Goal: Task Accomplishment & Management: Use online tool/utility

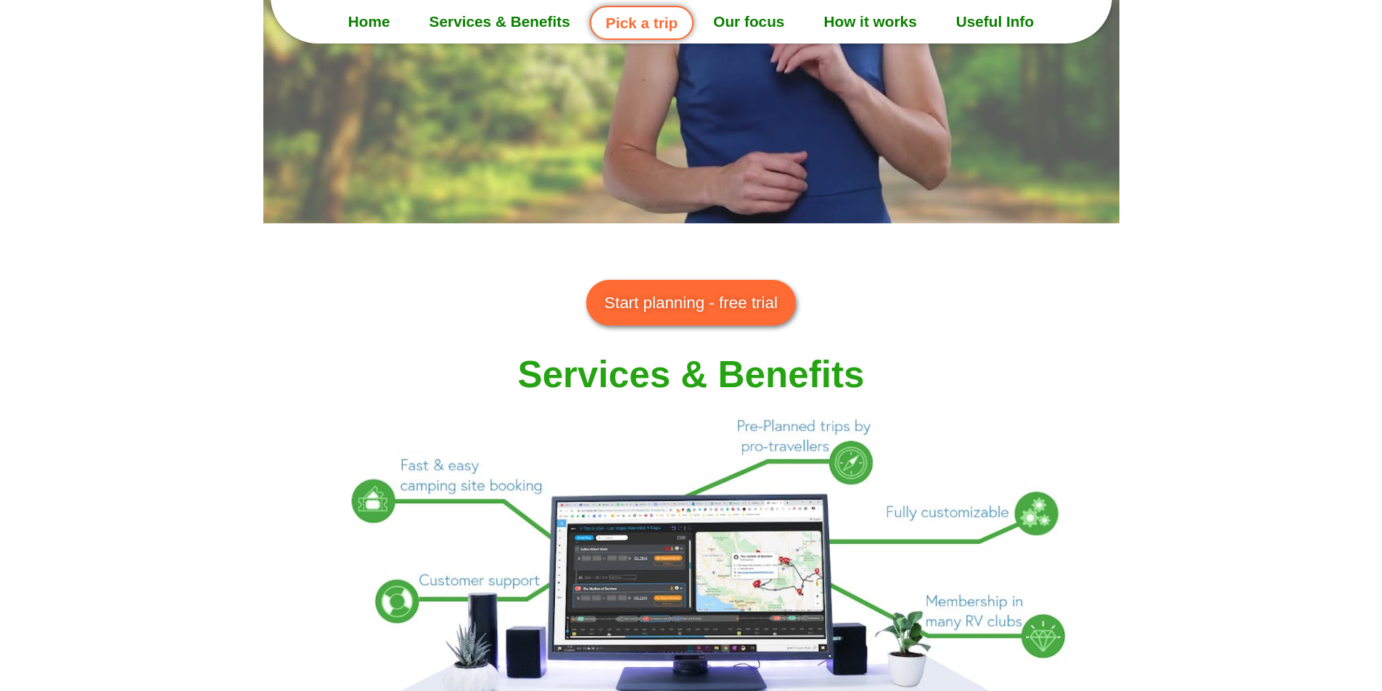
scroll to position [1015, 0]
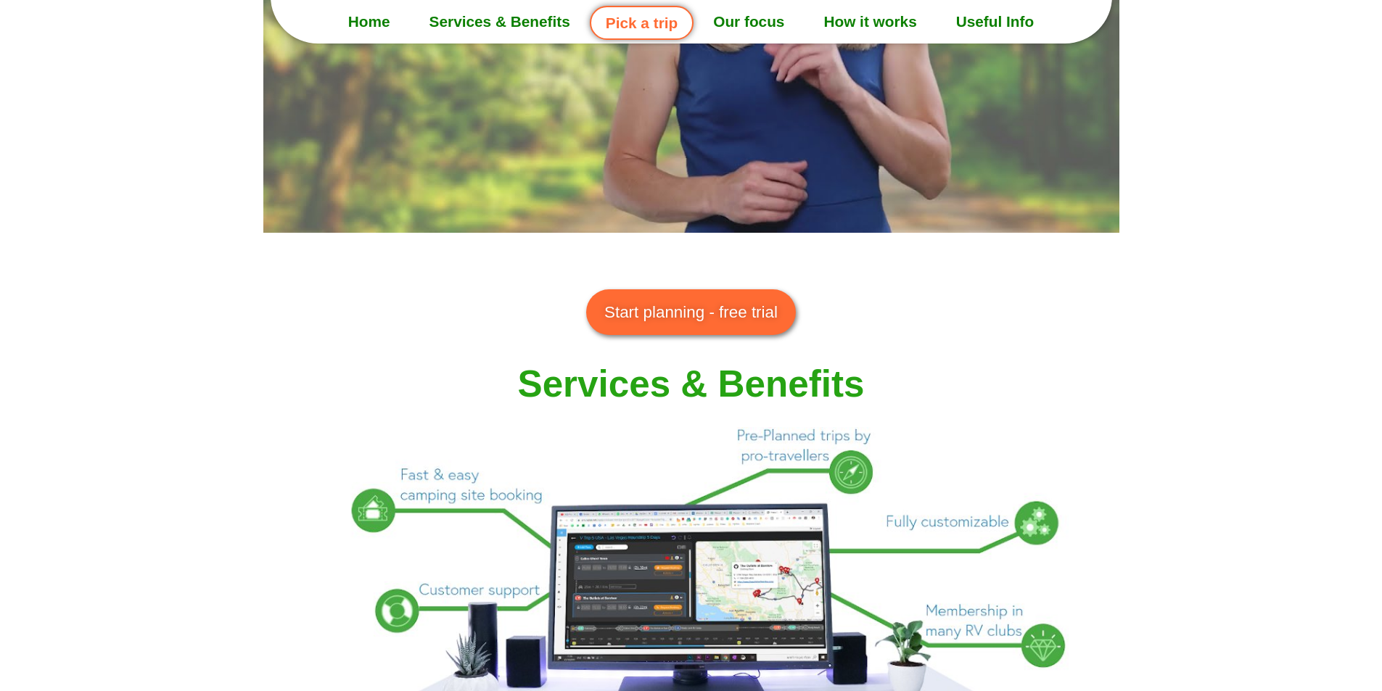
click at [656, 315] on span "Start planning - free trial" at bounding box center [690, 312] width 173 height 25
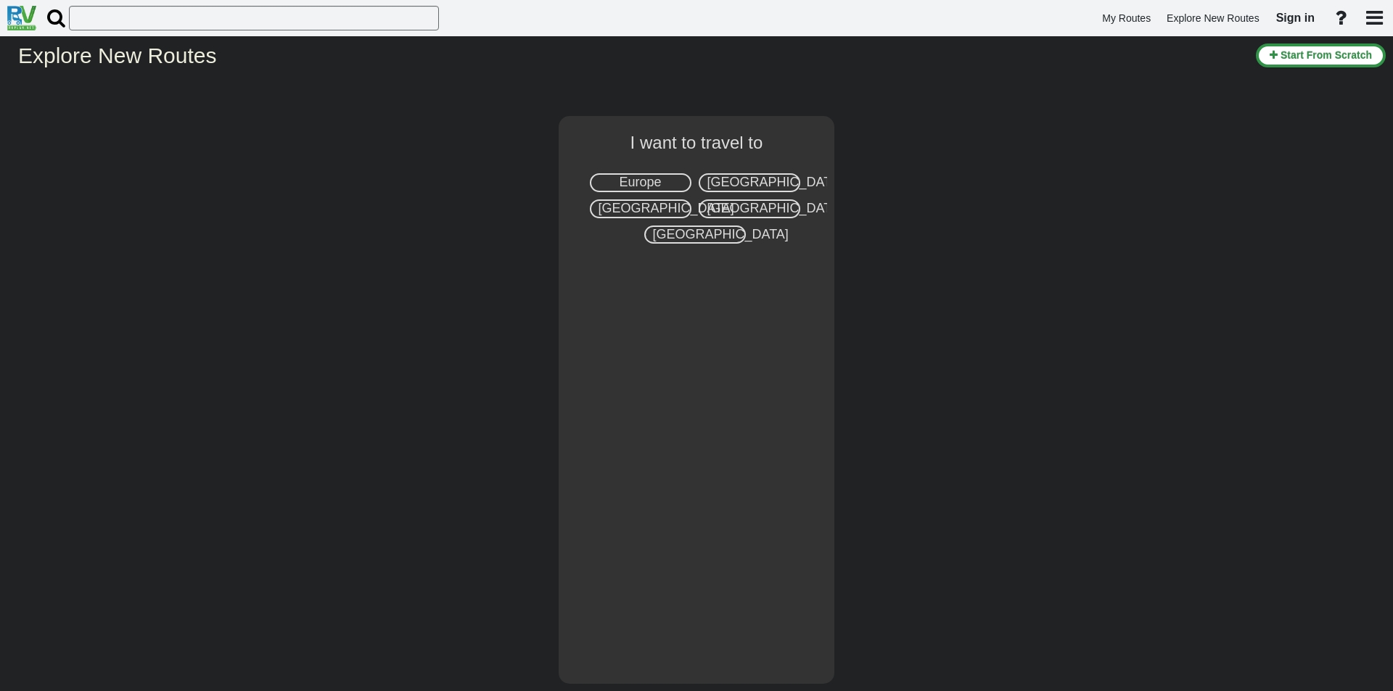
click at [629, 183] on span "Europe" at bounding box center [640, 182] width 42 height 15
select select "number:1"
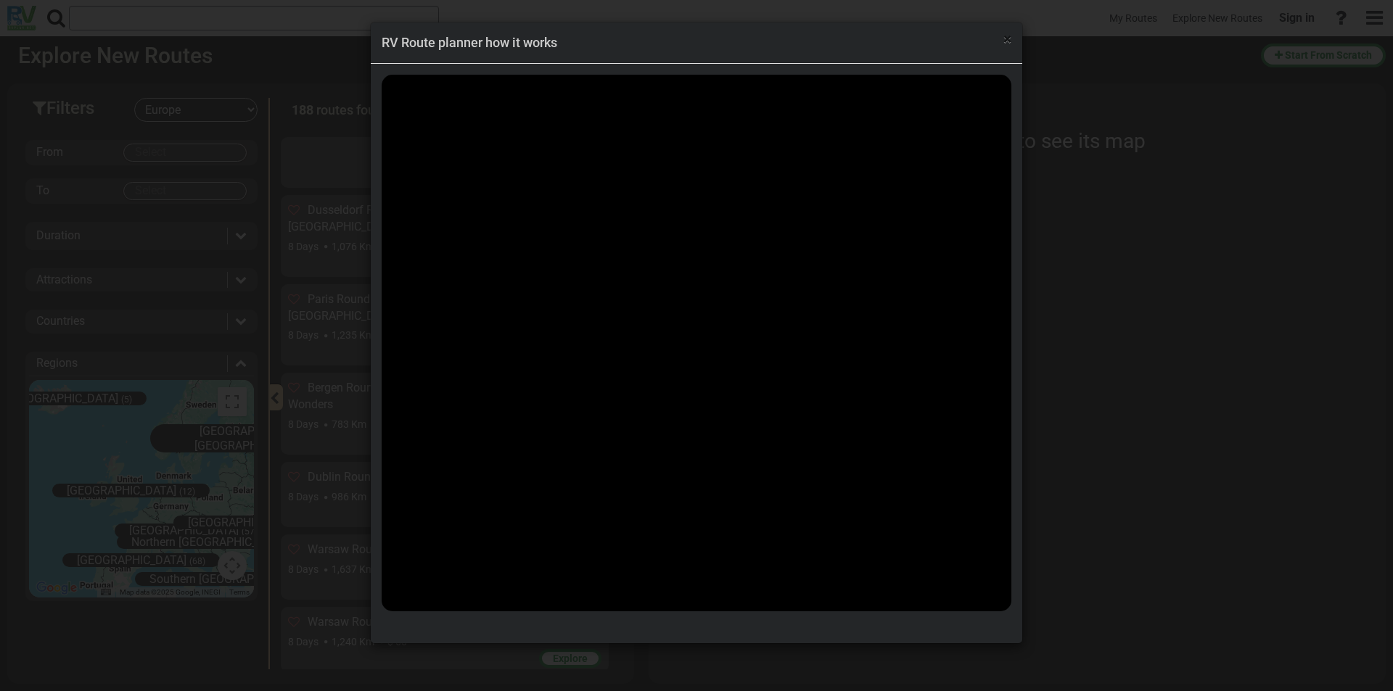
click at [1003, 38] on span "×" at bounding box center [1007, 38] width 8 height 17
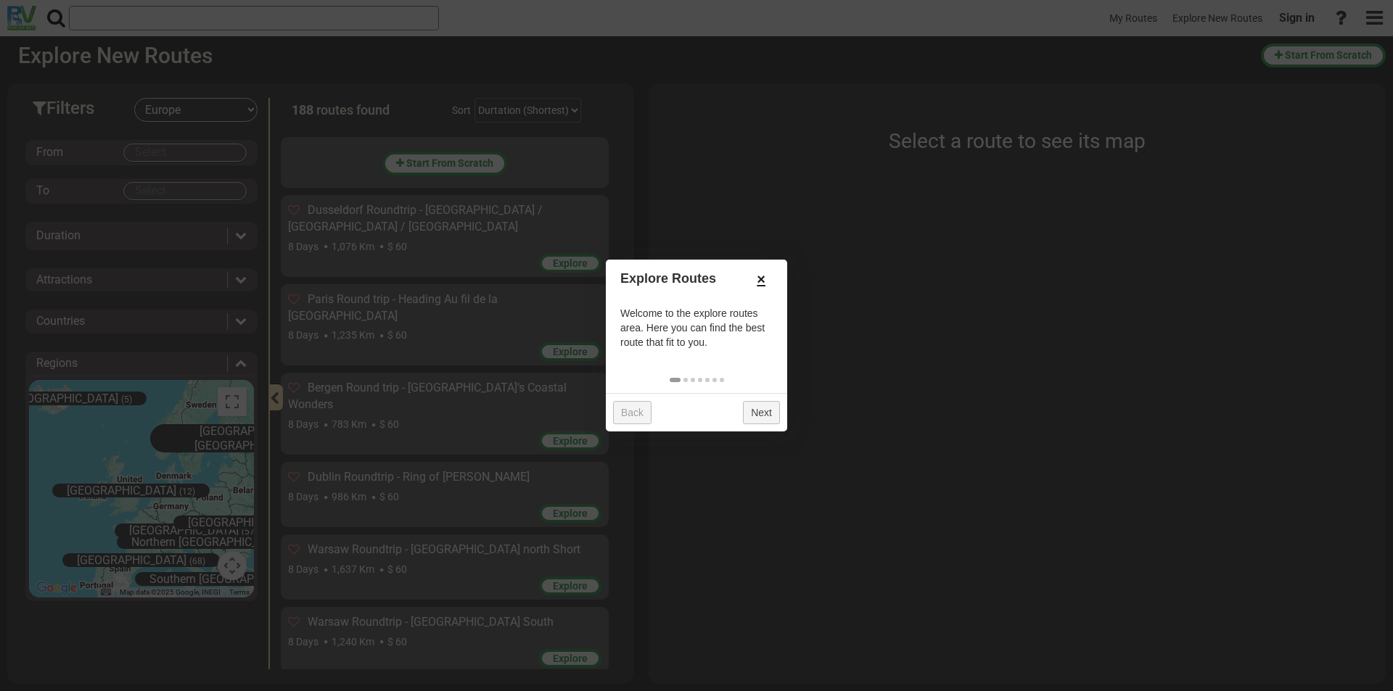
click at [763, 276] on link "×" at bounding box center [760, 279] width 23 height 25
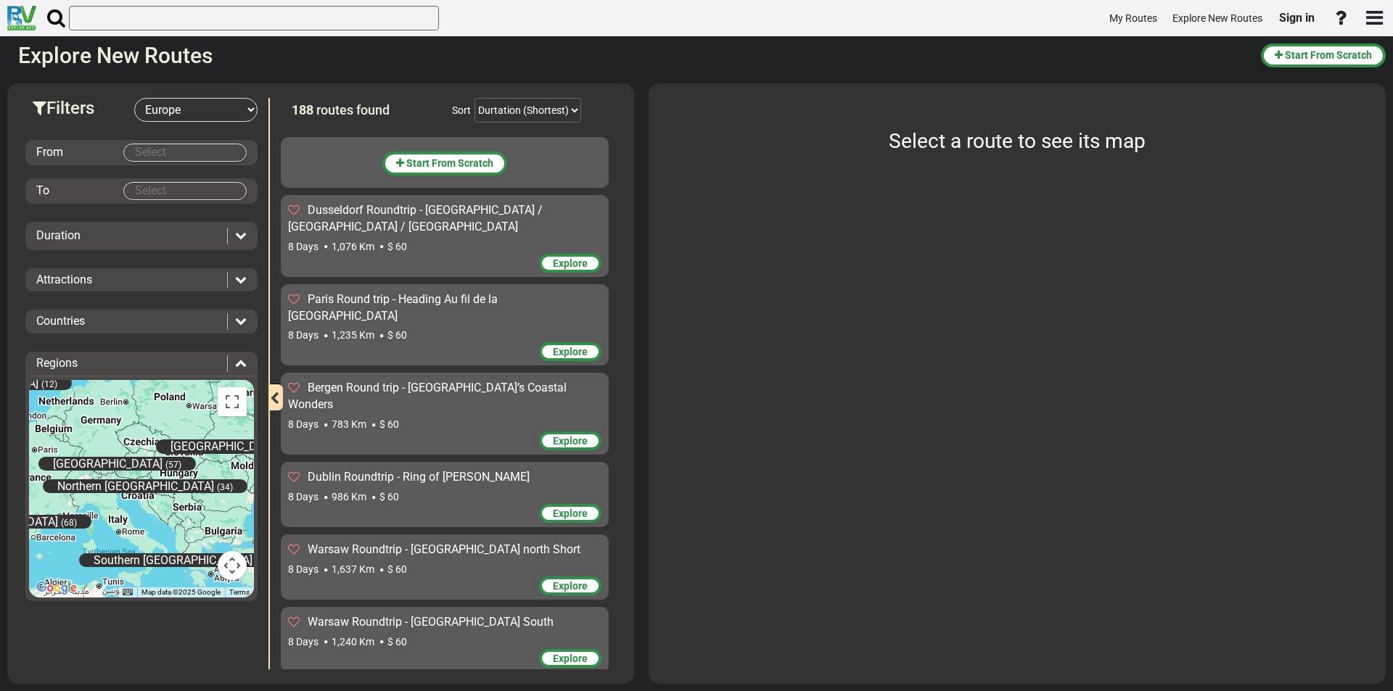
drag, startPoint x: 194, startPoint y: 537, endPoint x: 131, endPoint y: 434, distance: 120.8
click at [131, 434] on div "Central Europe (57) Eastern Europe (31) Great Britain (12) Iceland (5) North Eu…" at bounding box center [141, 489] width 225 height 218
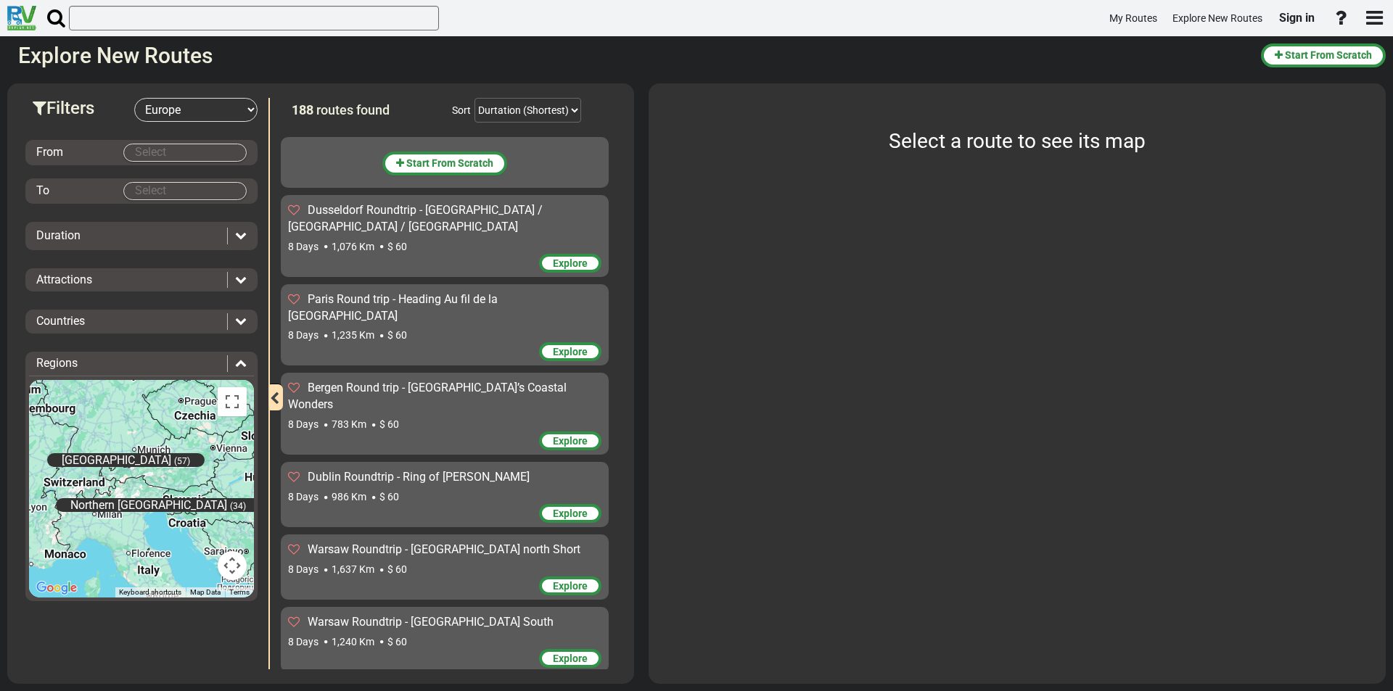
drag, startPoint x: 121, startPoint y: 452, endPoint x: 163, endPoint y: 440, distance: 43.8
click at [163, 440] on div "Central Europe (57) Eastern Europe (31) Great Britain (12) Iceland (5) North Eu…" at bounding box center [141, 489] width 225 height 218
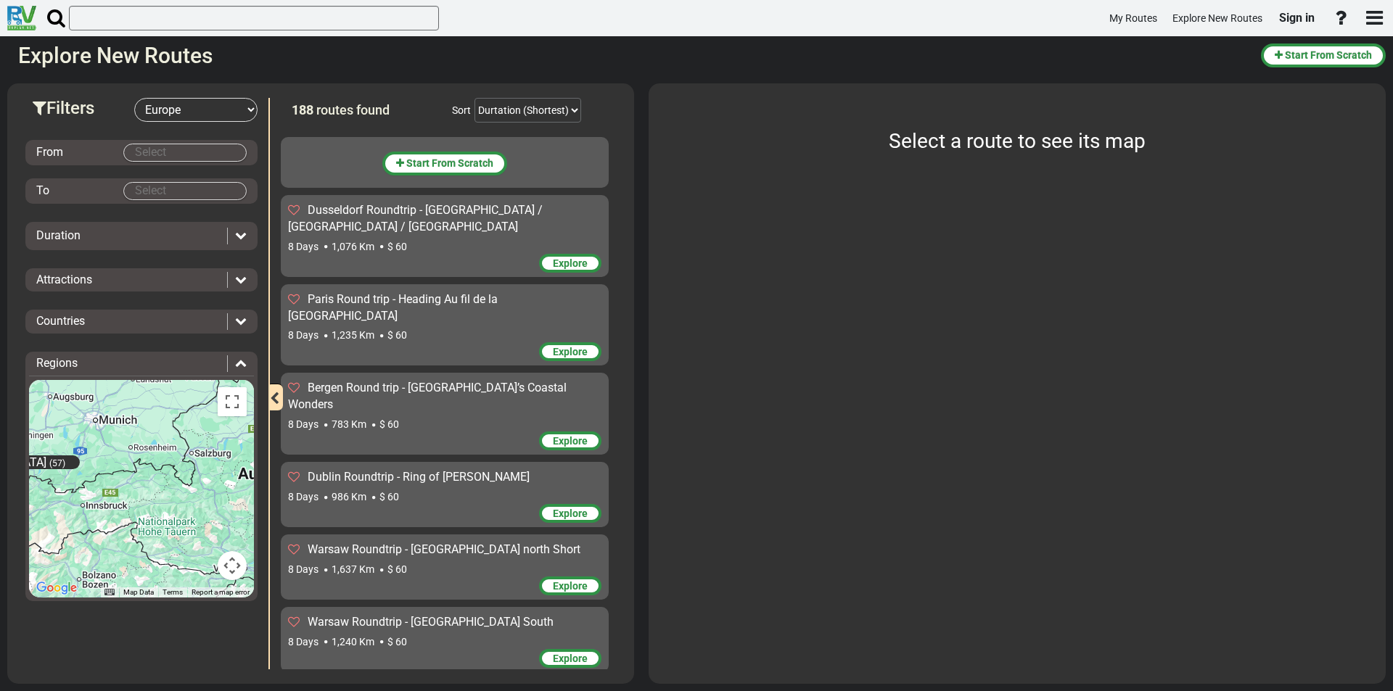
drag, startPoint x: 131, startPoint y: 477, endPoint x: 170, endPoint y: 422, distance: 66.6
click at [170, 422] on div "Central Europe (57) Eastern Europe (31) Great Britain (12) Iceland (5) North Eu…" at bounding box center [141, 489] width 225 height 218
click at [162, 152] on body "My Routes Explore New Routes Sign in ×" at bounding box center [696, 345] width 1393 height 691
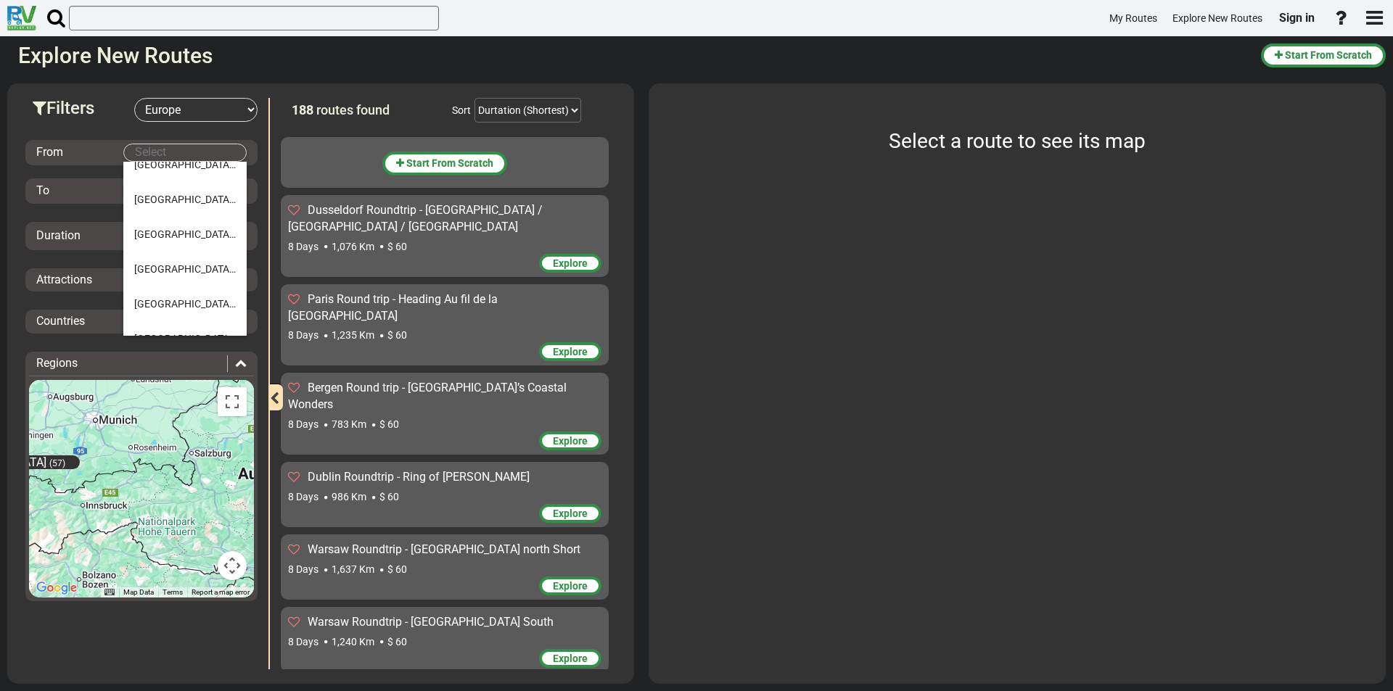
scroll to position [1306, 0]
click at [161, 231] on span "Munich" at bounding box center [185, 232] width 102 height 12
type input "Munich"
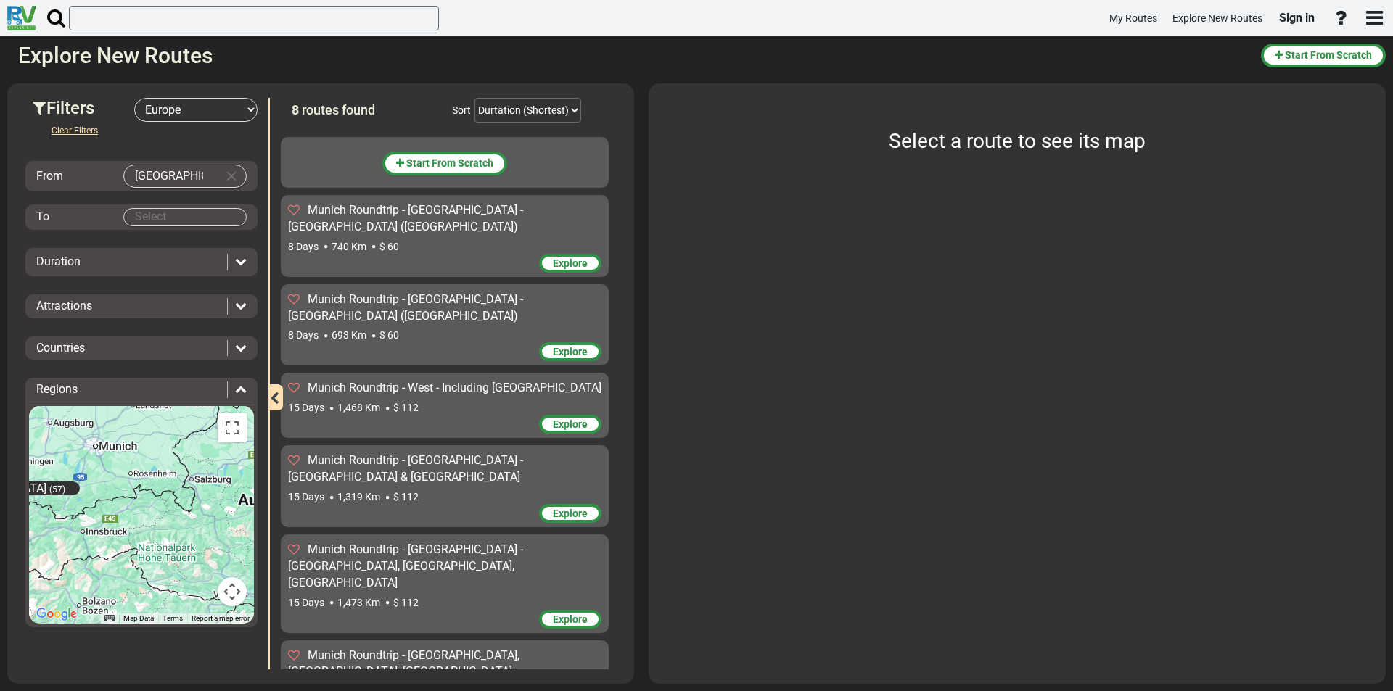
click at [161, 217] on body "My Routes Explore New Routes Sign in ×" at bounding box center [696, 345] width 1393 height 691
click at [153, 240] on span "Munich" at bounding box center [185, 244] width 102 height 12
type input "Munich"
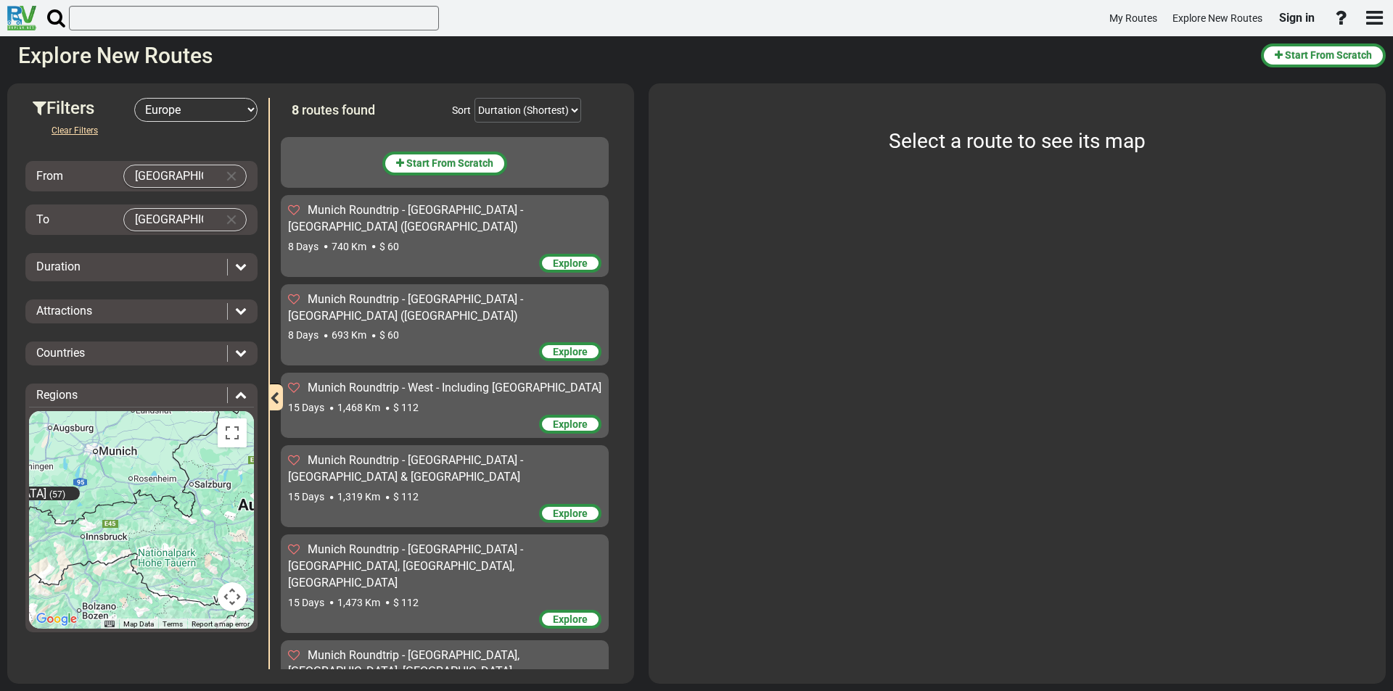
click at [166, 263] on div "Duration" at bounding box center [127, 267] width 183 height 17
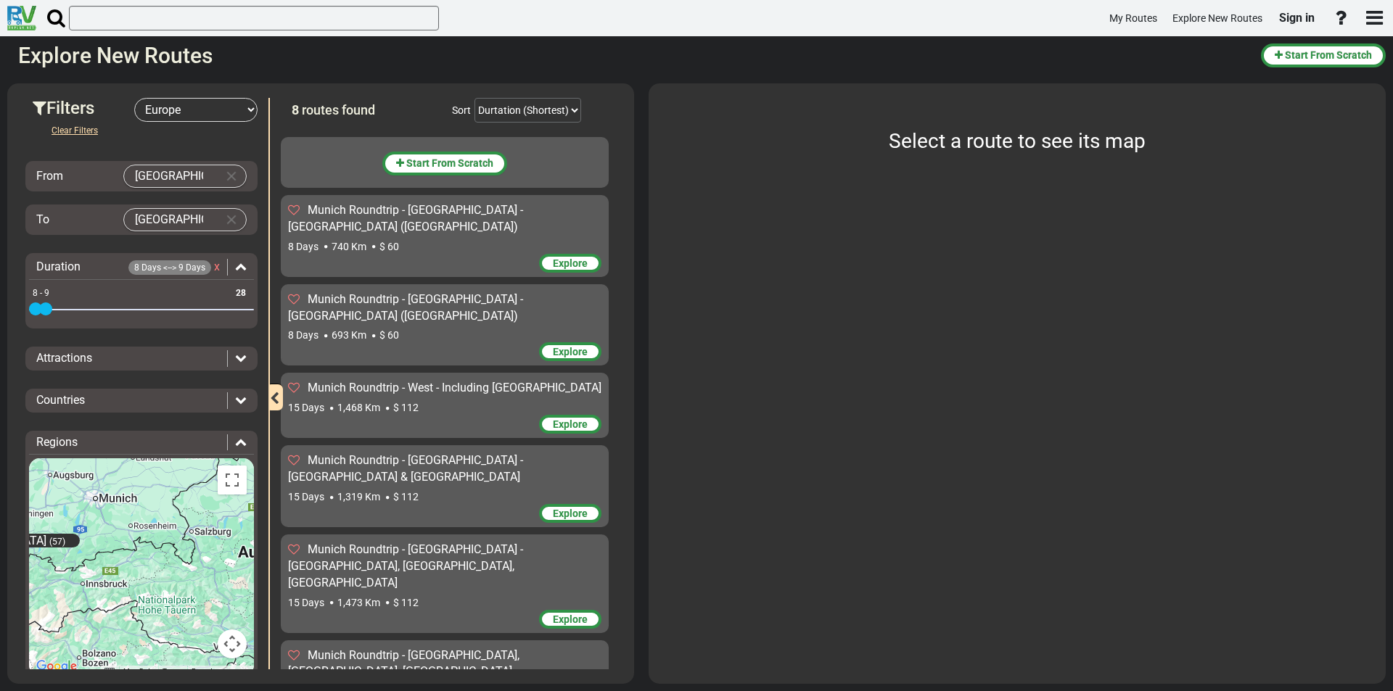
drag, startPoint x: 242, startPoint y: 309, endPoint x: 49, endPoint y: 313, distance: 193.7
click at [49, 313] on span at bounding box center [45, 308] width 13 height 13
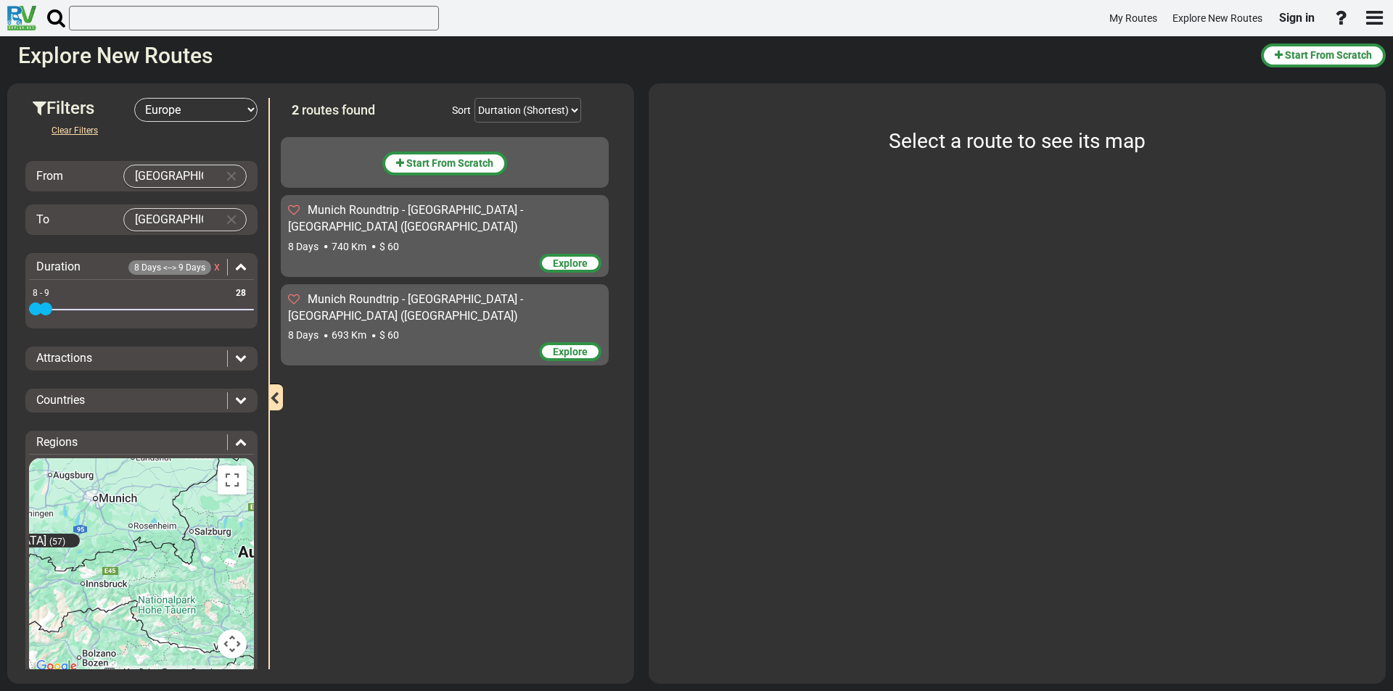
click at [235, 358] on icon at bounding box center [241, 358] width 12 height 12
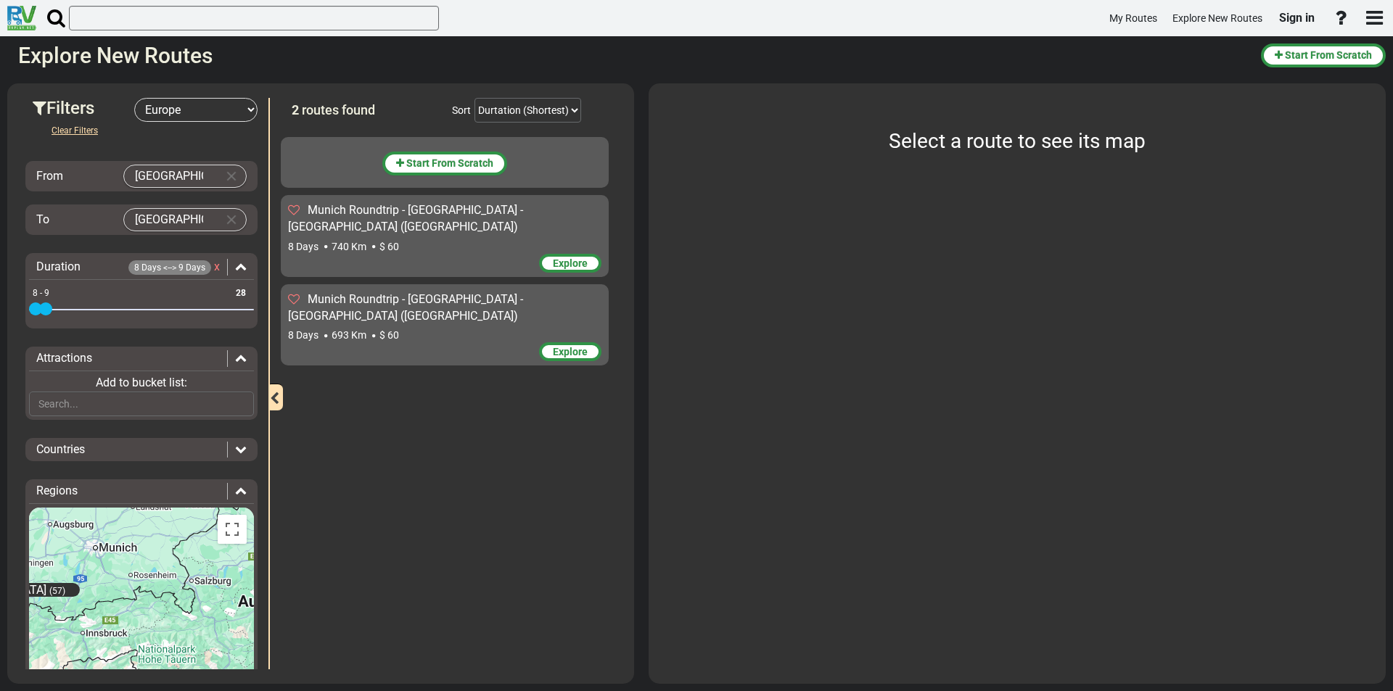
scroll to position [73, 0]
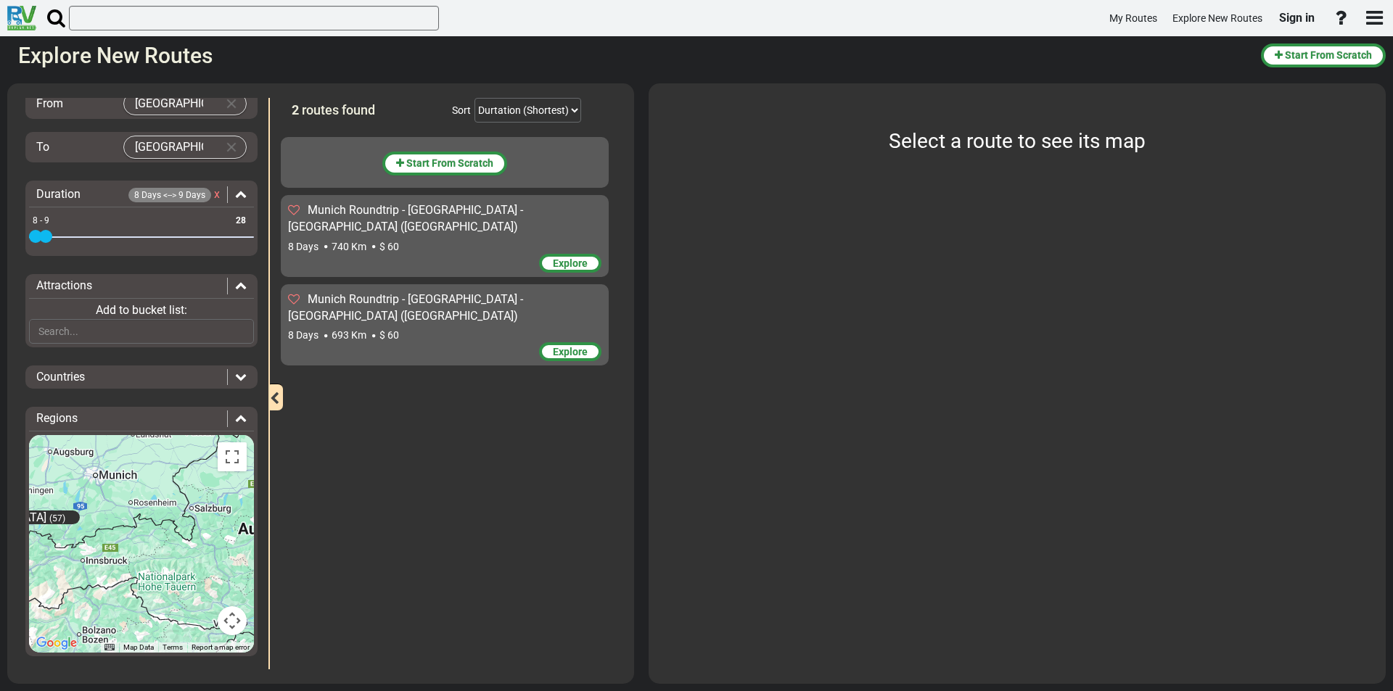
click at [578, 257] on span "Explore" at bounding box center [570, 263] width 35 height 12
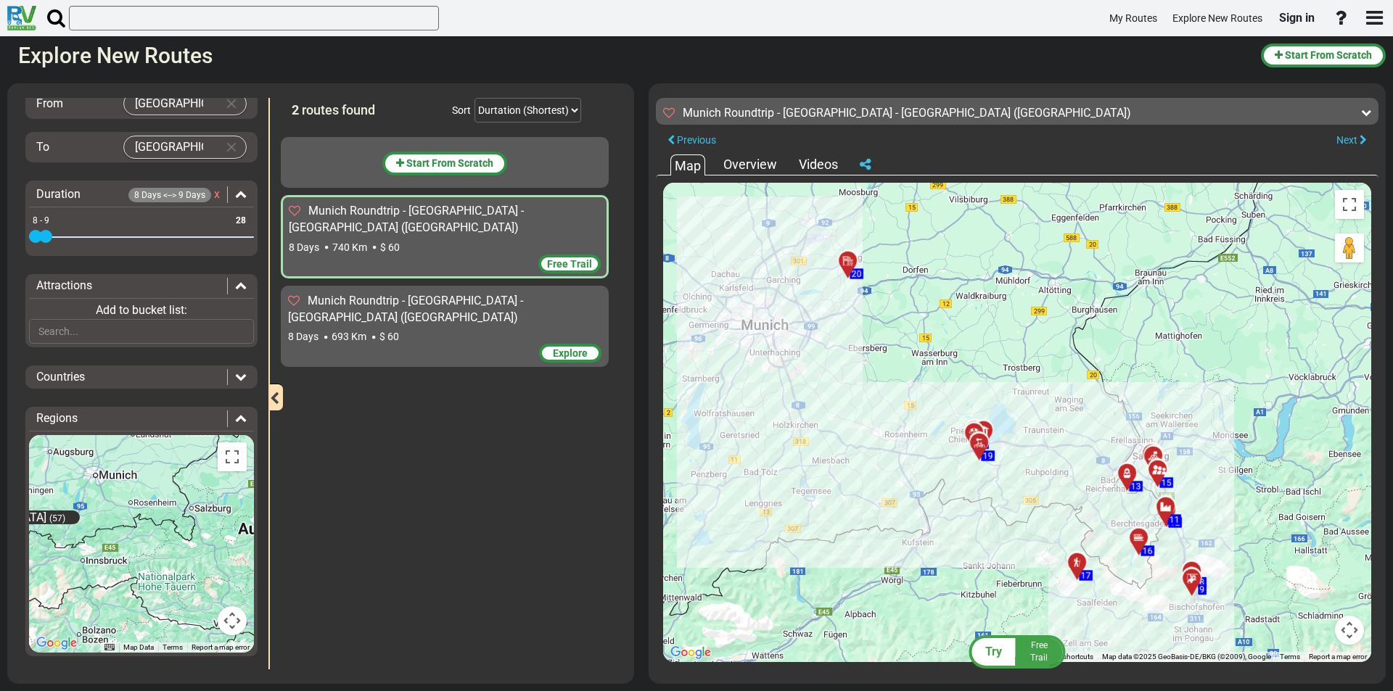
click at [744, 163] on div "Overview" at bounding box center [749, 164] width 61 height 19
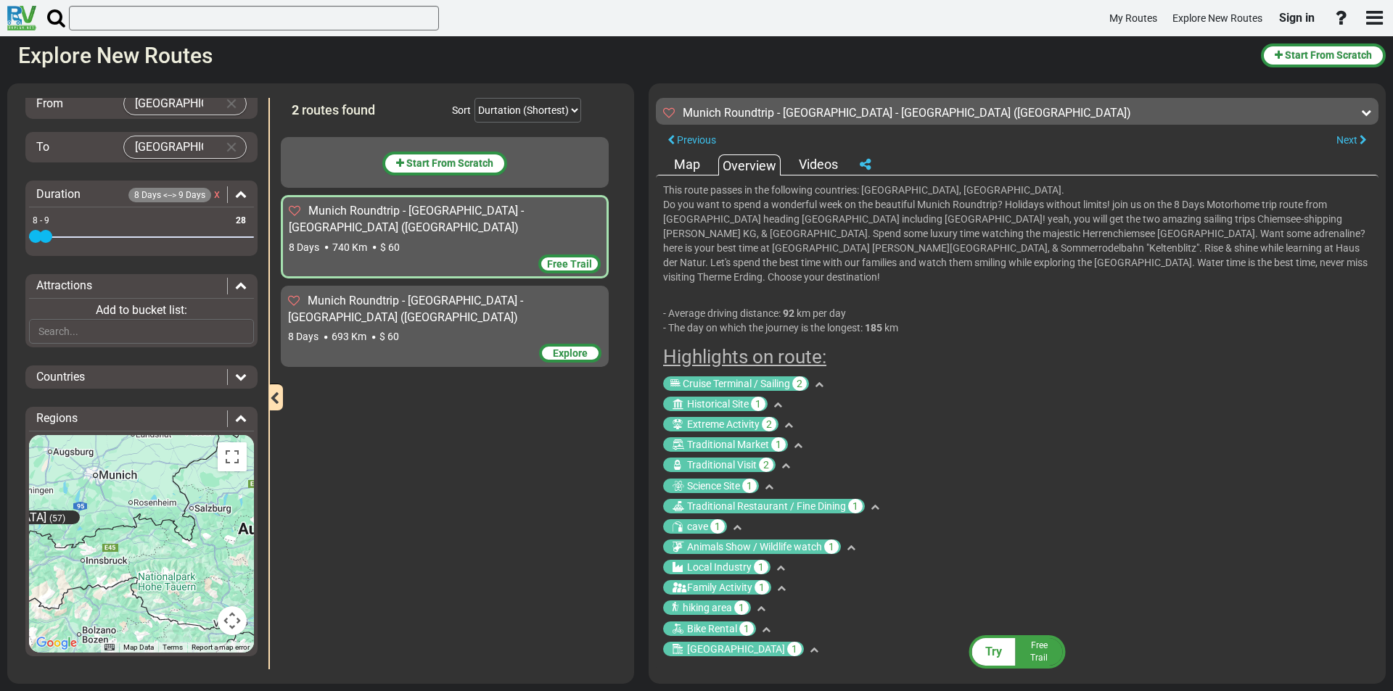
click at [825, 162] on div "Videos" at bounding box center [818, 164] width 46 height 19
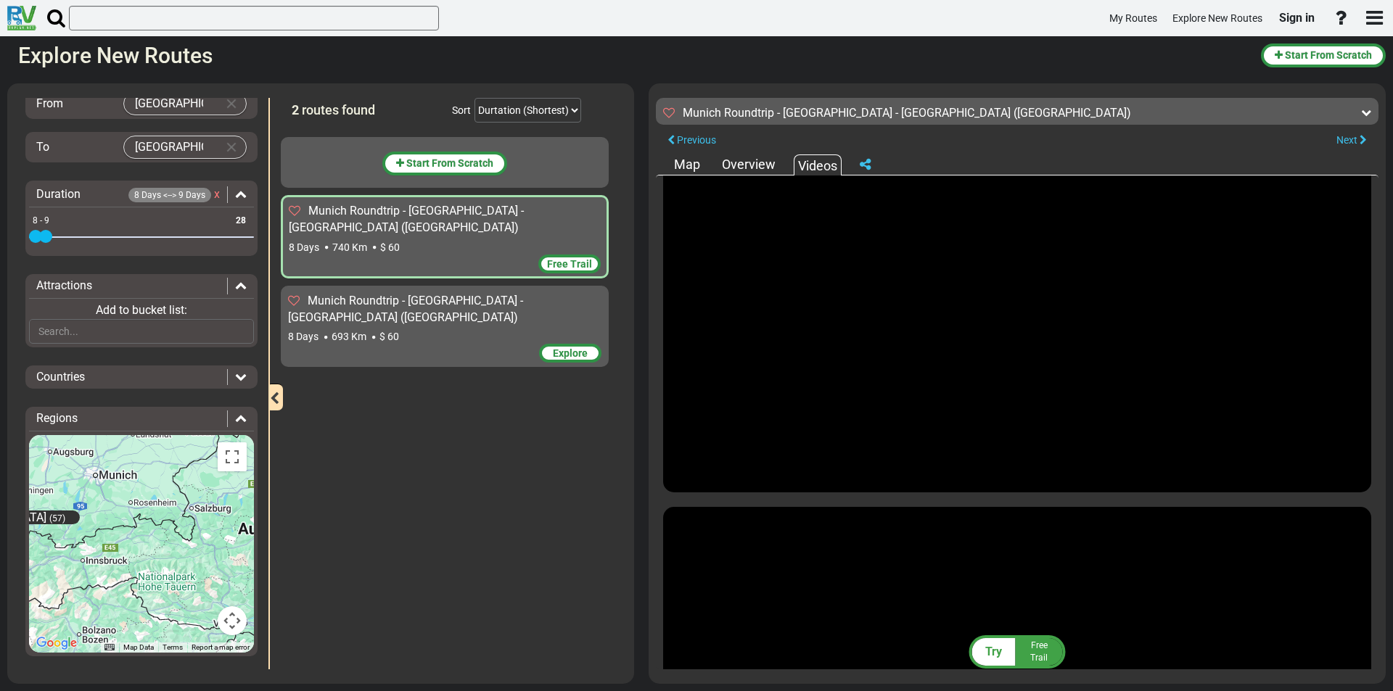
scroll to position [0, 0]
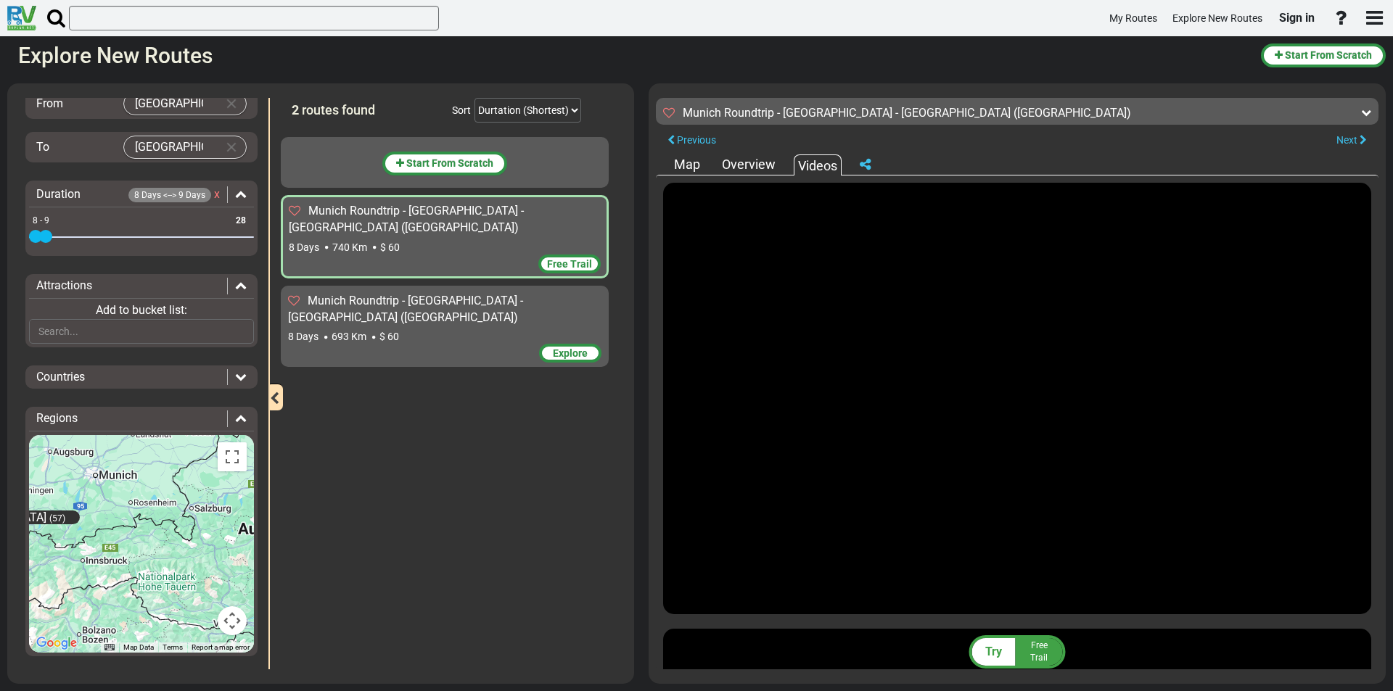
click at [689, 162] on div "Map" at bounding box center [686, 164] width 33 height 19
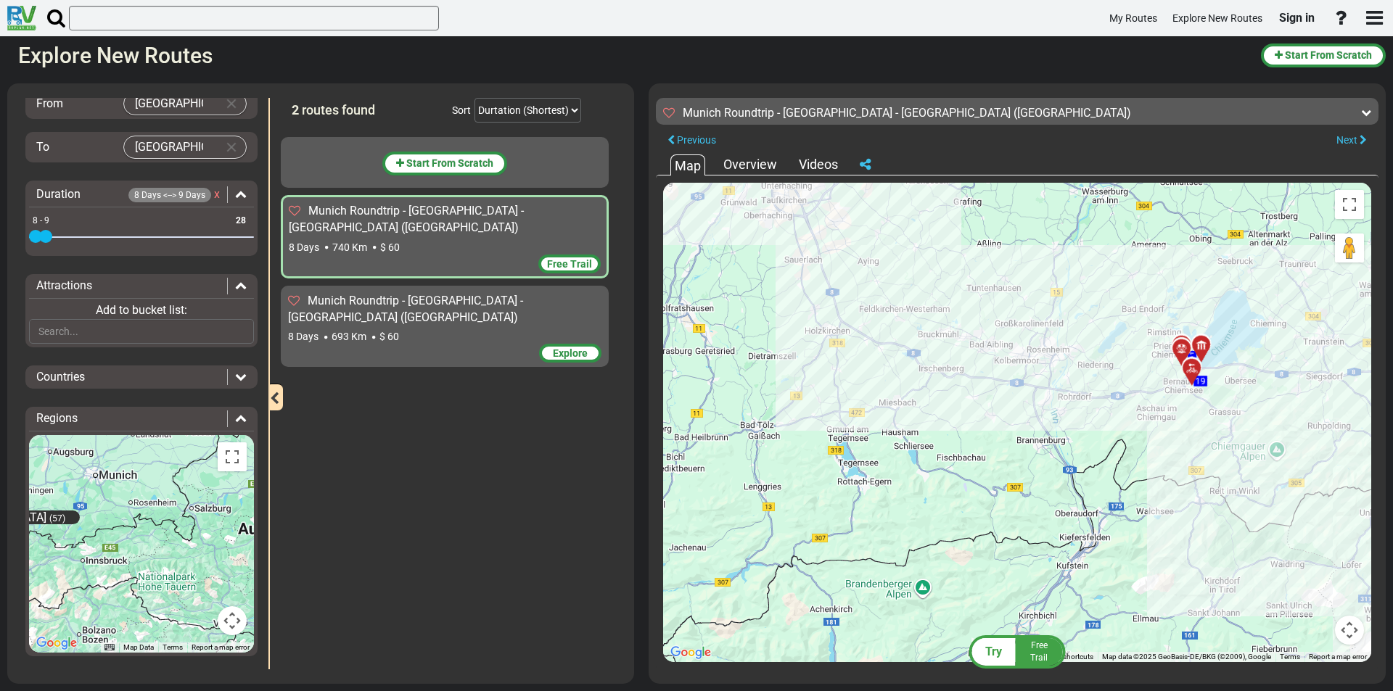
click at [1184, 345] on icon at bounding box center [1181, 350] width 15 height 12
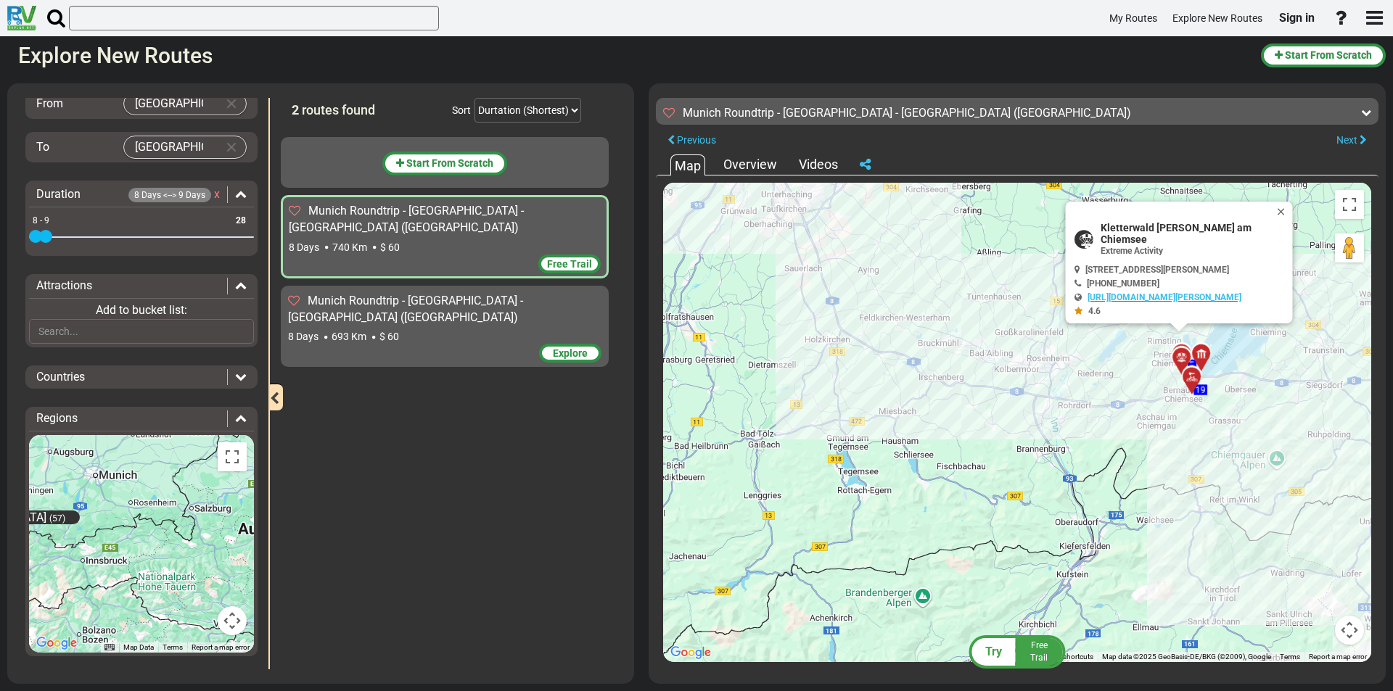
click at [1203, 354] on div at bounding box center [1206, 360] width 24 height 22
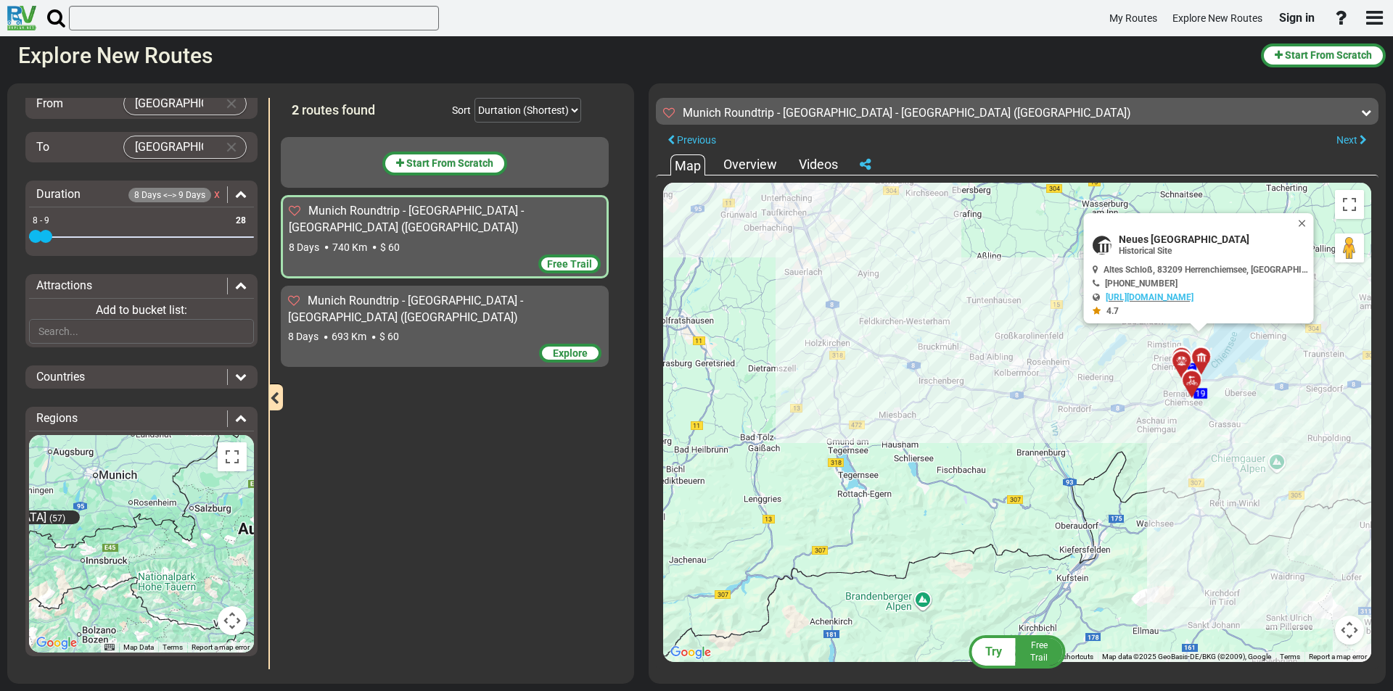
click at [1184, 356] on icon at bounding box center [1181, 362] width 15 height 12
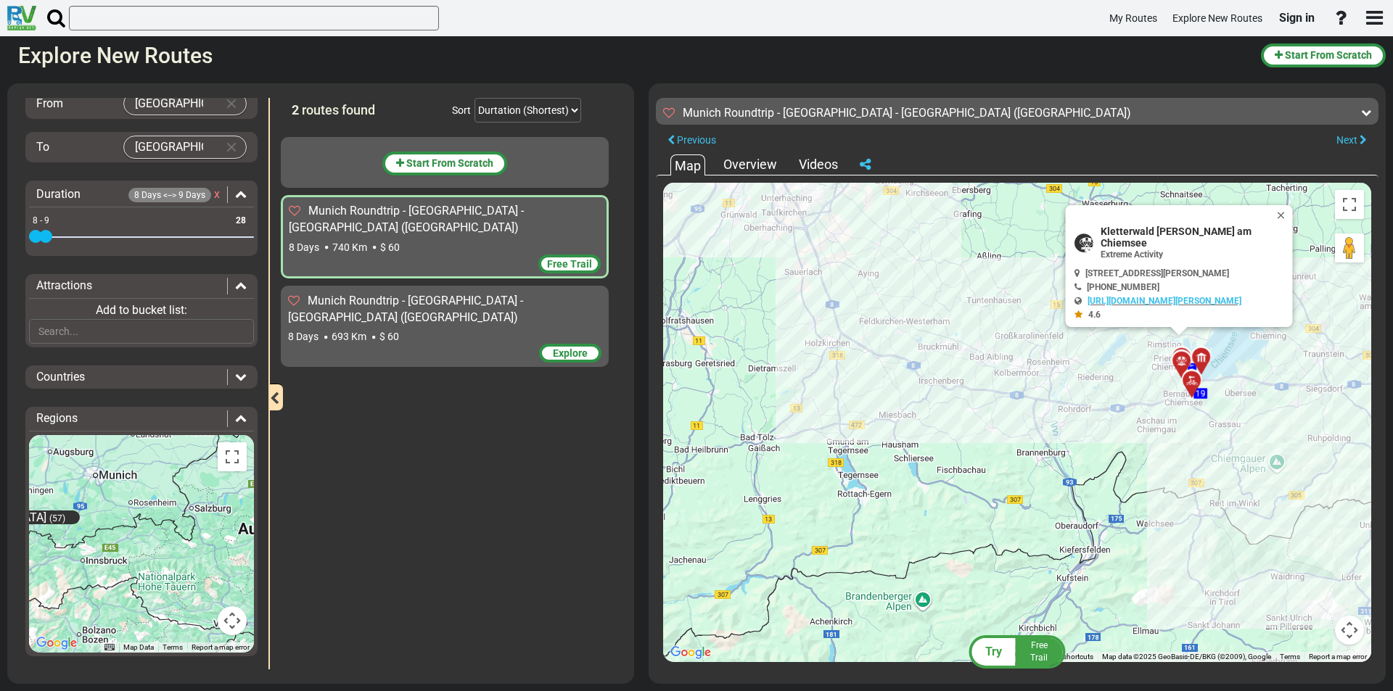
click at [1182, 348] on div "5" at bounding box center [1180, 357] width 25 height 25
